Goal: Task Accomplishment & Management: Complete application form

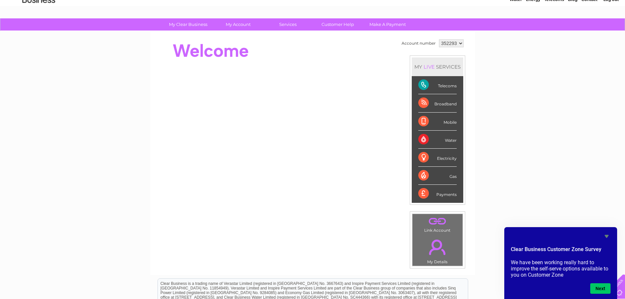
scroll to position [124, 0]
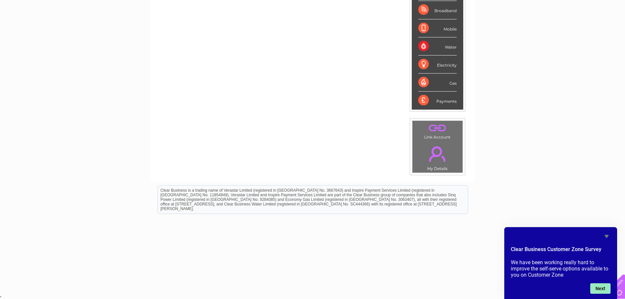
click at [599, 287] on button "Next" at bounding box center [600, 288] width 20 height 10
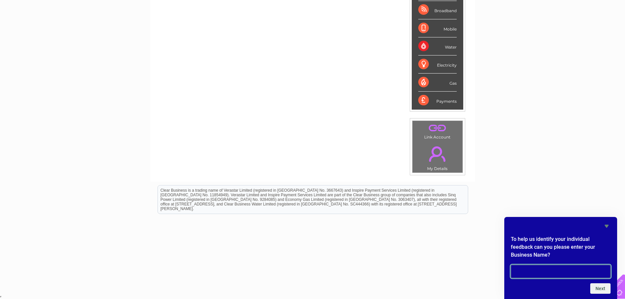
click at [554, 274] on input "text" at bounding box center [560, 271] width 100 height 13
type input "team valley pizza limited"
click at [606, 290] on button "Next" at bounding box center [600, 288] width 20 height 10
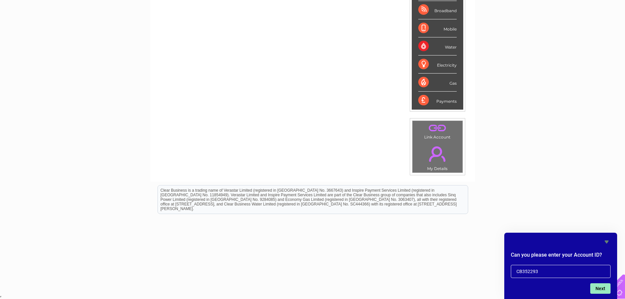
type input "CB352293"
click at [600, 290] on button "Next" at bounding box center [600, 288] width 20 height 10
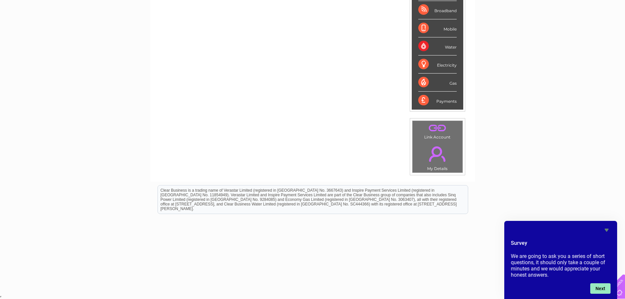
click at [598, 288] on button "Next" at bounding box center [600, 288] width 20 height 10
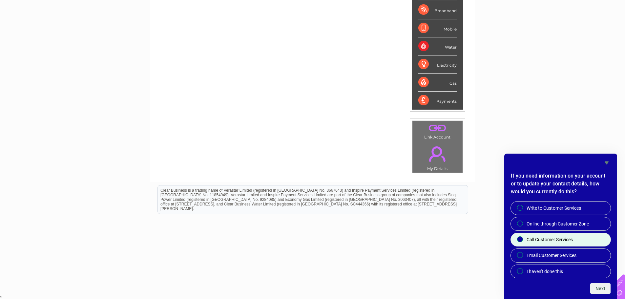
click at [521, 238] on input "Call Customer Services" at bounding box center [520, 239] width 4 height 4
radio input "true"
click at [596, 288] on button "Next" at bounding box center [600, 288] width 20 height 10
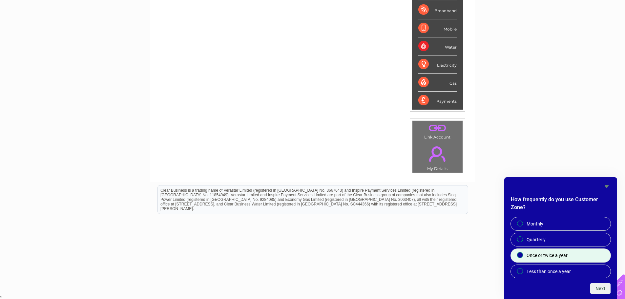
drag, startPoint x: 517, startPoint y: 254, endPoint x: 523, endPoint y: 254, distance: 5.6
click at [518, 254] on div at bounding box center [520, 254] width 8 height 7
click at [521, 255] on input "Once or twice a year" at bounding box center [520, 255] width 4 height 4
radio input "true"
click at [604, 288] on button "Next" at bounding box center [600, 288] width 20 height 10
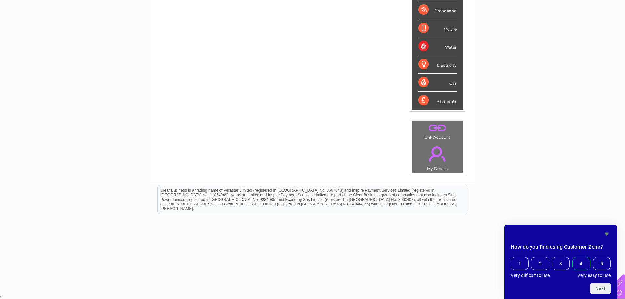
click at [580, 262] on span "4" at bounding box center [581, 263] width 18 height 13
click at [573, 258] on input "4" at bounding box center [573, 258] width 0 height 0
click at [596, 288] on button "Next" at bounding box center [600, 288] width 20 height 10
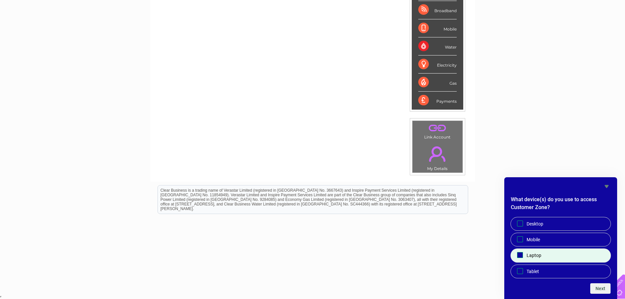
click at [535, 254] on span "Laptop" at bounding box center [533, 255] width 15 height 7
click at [522, 254] on input "Laptop" at bounding box center [520, 255] width 4 height 4
checkbox input "true"
click at [600, 288] on button "Next" at bounding box center [600, 288] width 20 height 10
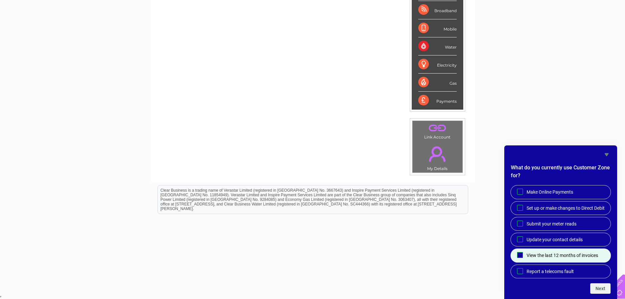
click at [543, 253] on span "View the last 12 months of invoices" at bounding box center [561, 255] width 71 height 7
click at [523, 256] on div at bounding box center [520, 254] width 8 height 7
click at [522, 256] on input "View the last 12 months of invoices" at bounding box center [520, 255] width 4 height 4
checkbox input "true"
click at [602, 289] on button "Next" at bounding box center [600, 288] width 20 height 10
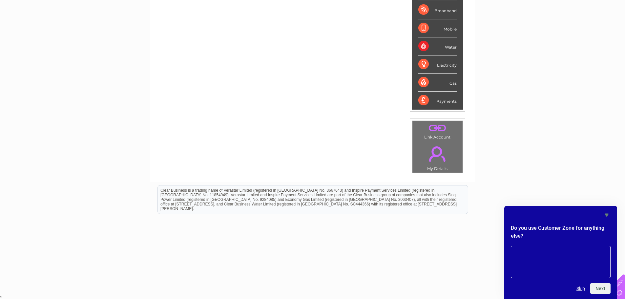
click at [582, 287] on button "Skip" at bounding box center [580, 288] width 9 height 5
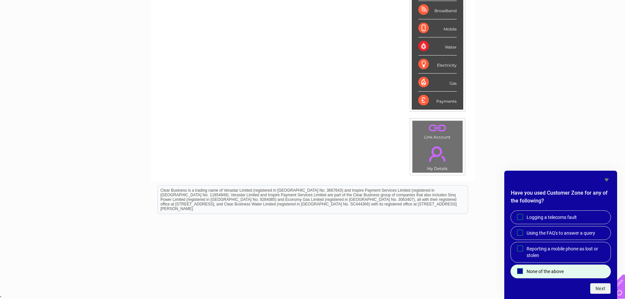
click at [546, 266] on label "None of the above" at bounding box center [560, 271] width 100 height 13
click at [522, 269] on input "None of the above" at bounding box center [520, 271] width 4 height 4
checkbox input "true"
click at [595, 289] on button "Next" at bounding box center [600, 288] width 20 height 10
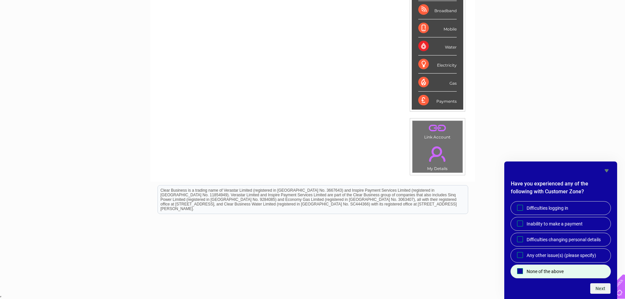
click at [549, 270] on span "None of the above" at bounding box center [544, 271] width 37 height 7
click at [522, 270] on input "None of the above" at bounding box center [520, 271] width 4 height 4
checkbox input "true"
click at [596, 288] on button "Next" at bounding box center [600, 288] width 20 height 10
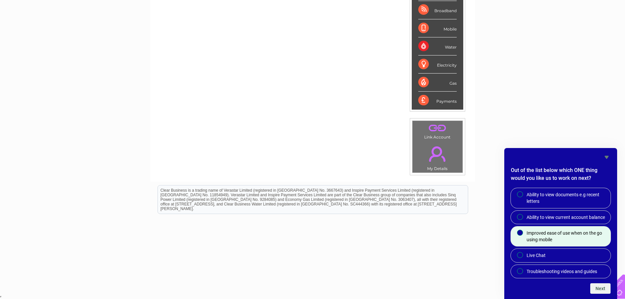
click at [550, 232] on span "Improved ease of use when on the go using mobile" at bounding box center [565, 235] width 79 height 13
click at [522, 232] on input "Improved ease of use when on the go using mobile" at bounding box center [520, 233] width 4 height 4
radio input "true"
click at [598, 286] on button "Next" at bounding box center [600, 288] width 20 height 10
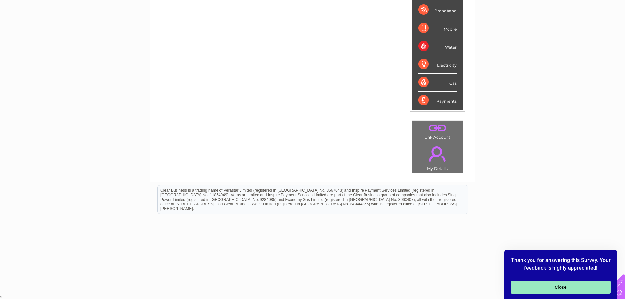
click at [574, 288] on button "Close" at bounding box center [560, 286] width 100 height 13
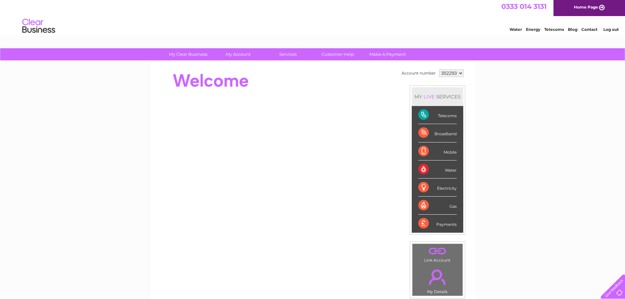
scroll to position [0, 0]
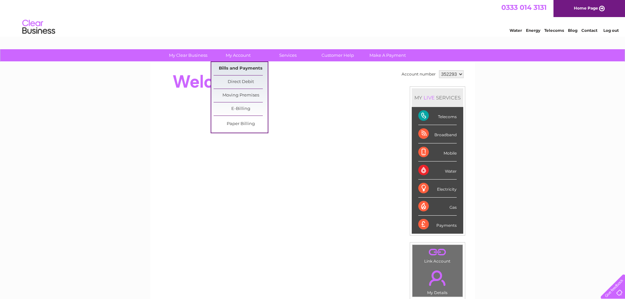
click at [233, 66] on link "Bills and Payments" at bounding box center [240, 68] width 54 height 13
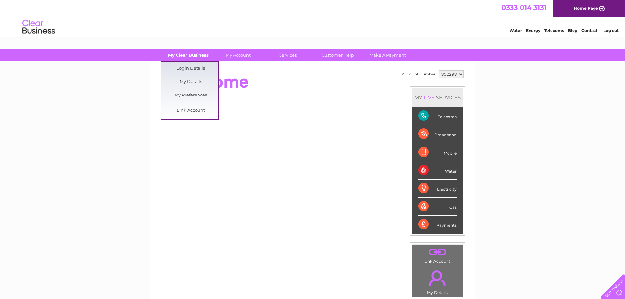
click at [189, 55] on link "My Clear Business" at bounding box center [188, 55] width 54 height 12
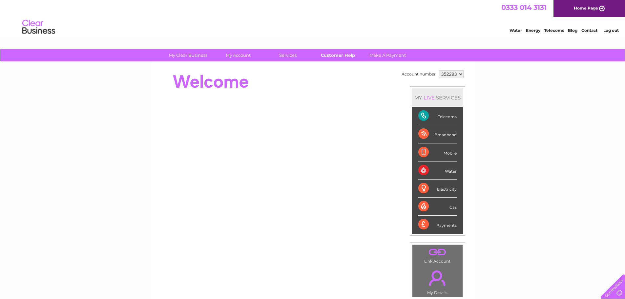
click at [332, 56] on link "Customer Help" at bounding box center [337, 55] width 54 height 12
click at [555, 30] on link "Telecoms" at bounding box center [554, 30] width 20 height 5
